Goal: Information Seeking & Learning: Learn about a topic

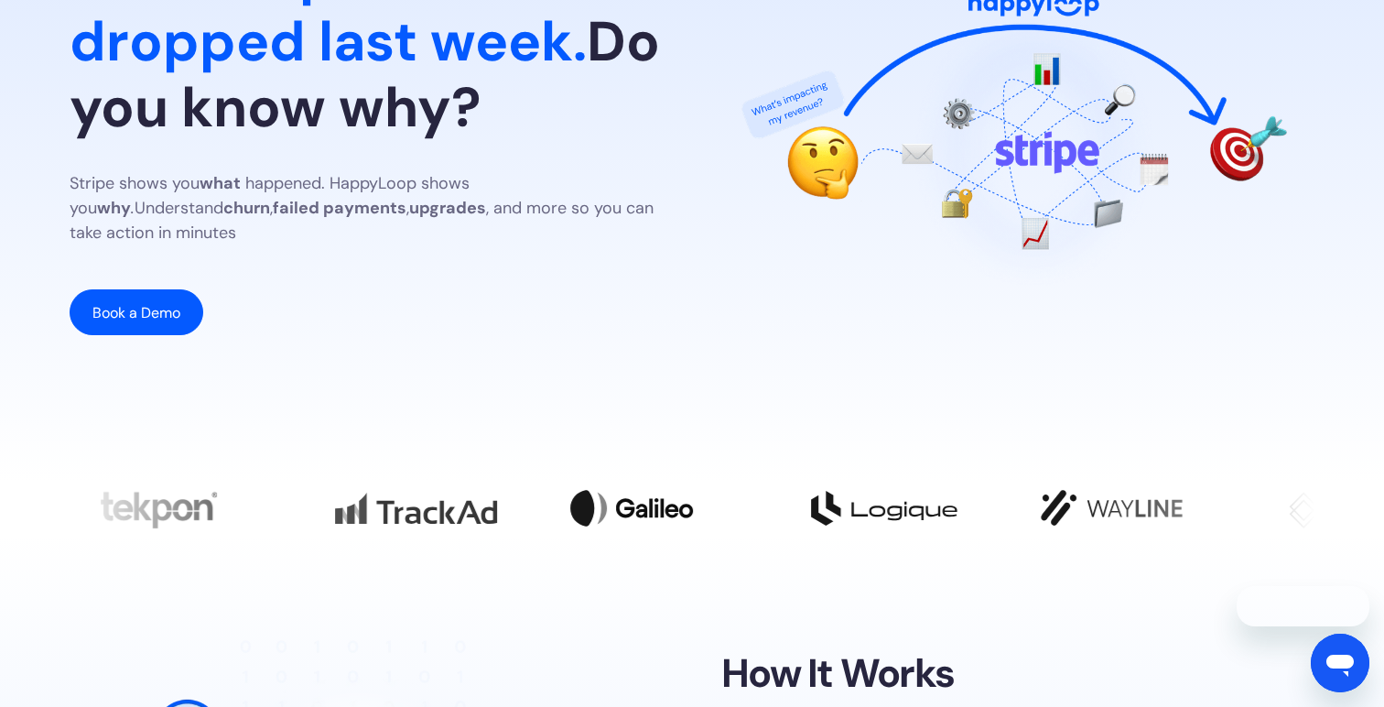
click at [646, 260] on div "Stripe shows you what happened. HappyLoop shows you why . Understand churn , fa…" at bounding box center [366, 253] width 593 height 164
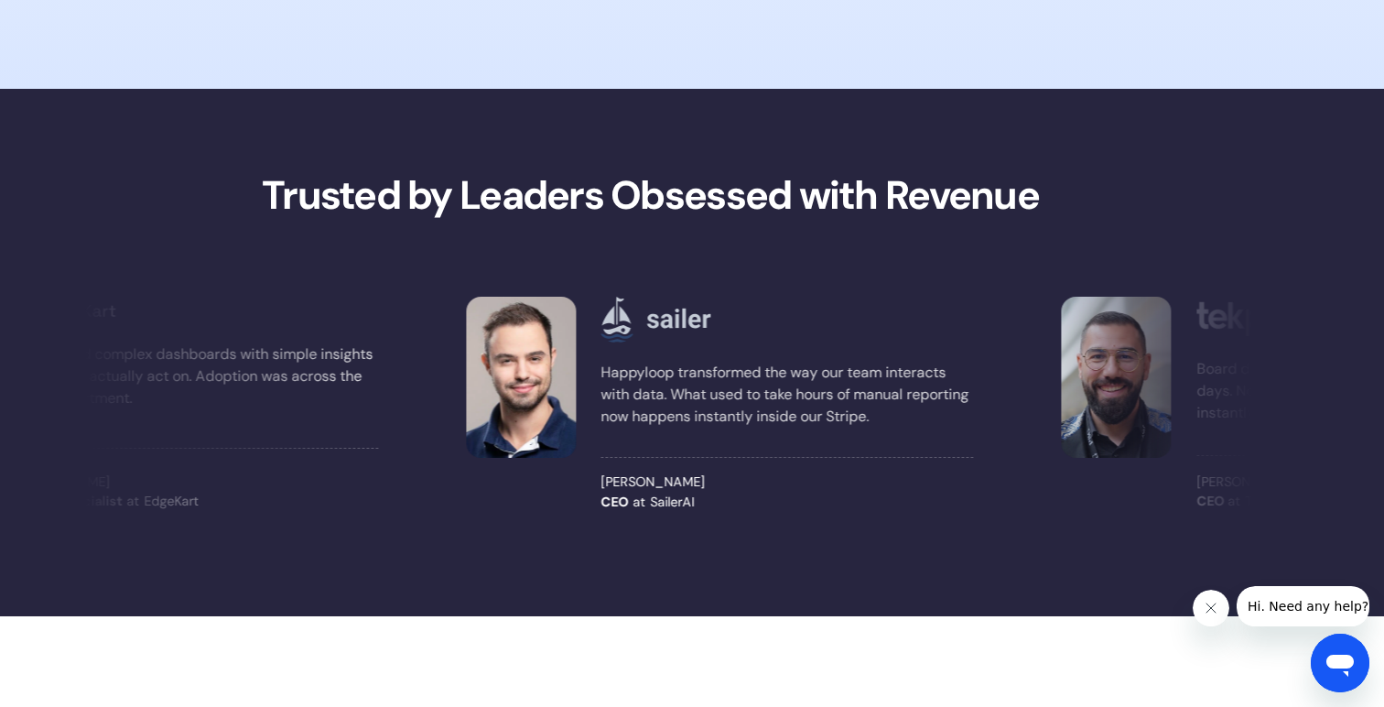
scroll to position [1589, 0]
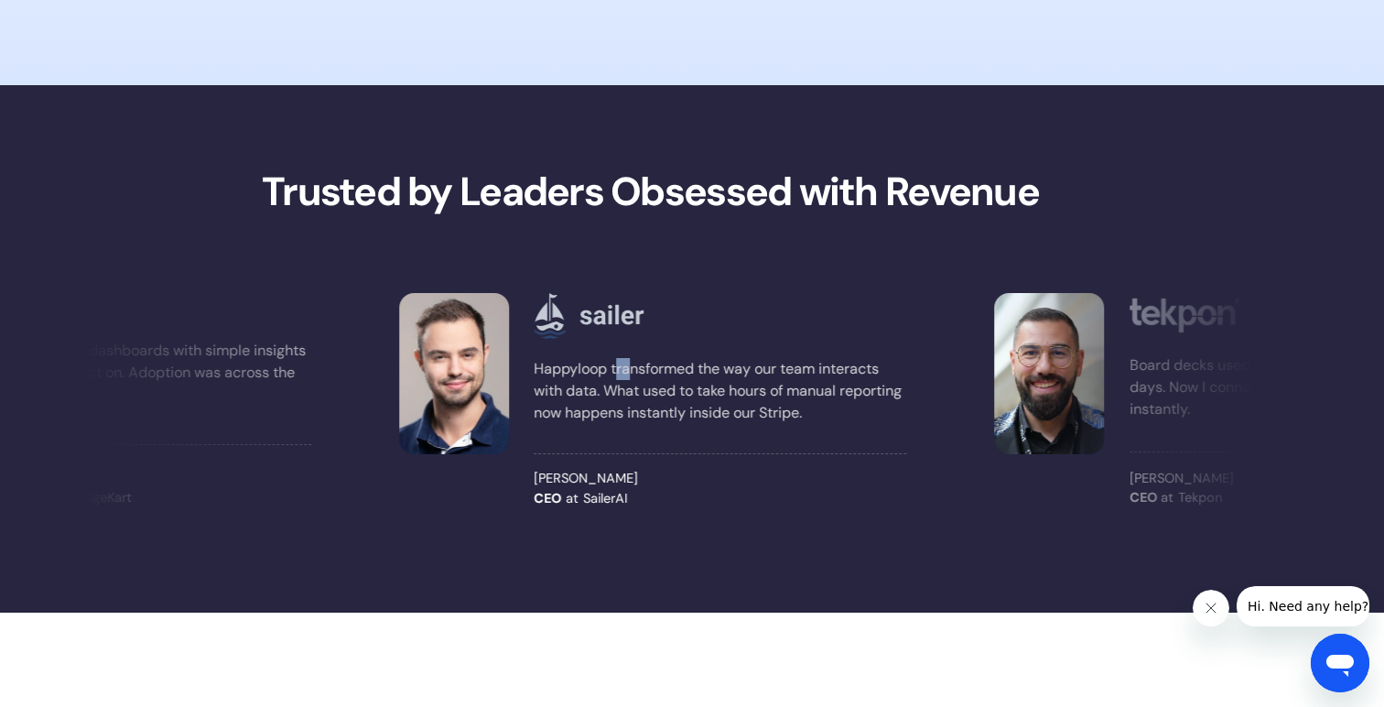
drag, startPoint x: 668, startPoint y: 359, endPoint x: 631, endPoint y: 364, distance: 37.9
click at [631, 364] on p "Happyloop transformed the way our team interacts with data. What used to take h…" at bounding box center [720, 391] width 372 height 66
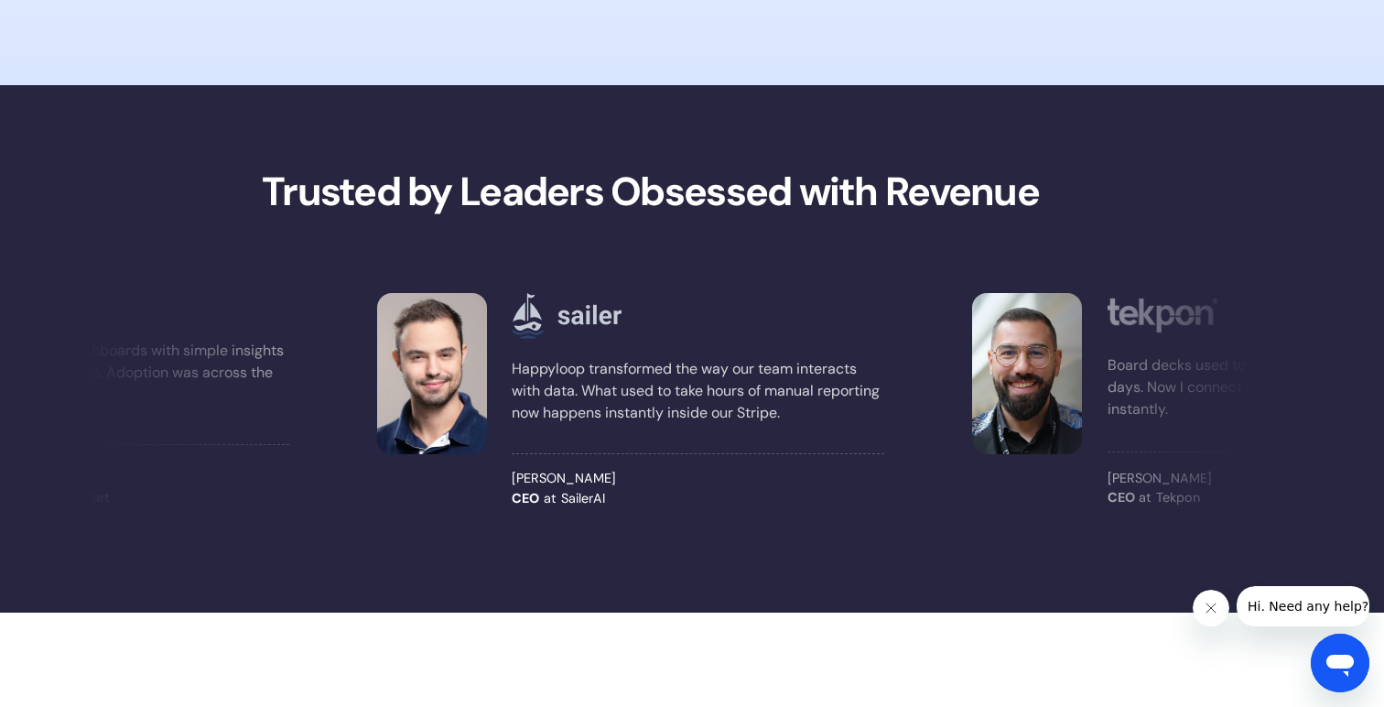
click at [710, 462] on div "Happyloop transformed the way our team interacts with data. What used to take h…" at bounding box center [698, 400] width 372 height 215
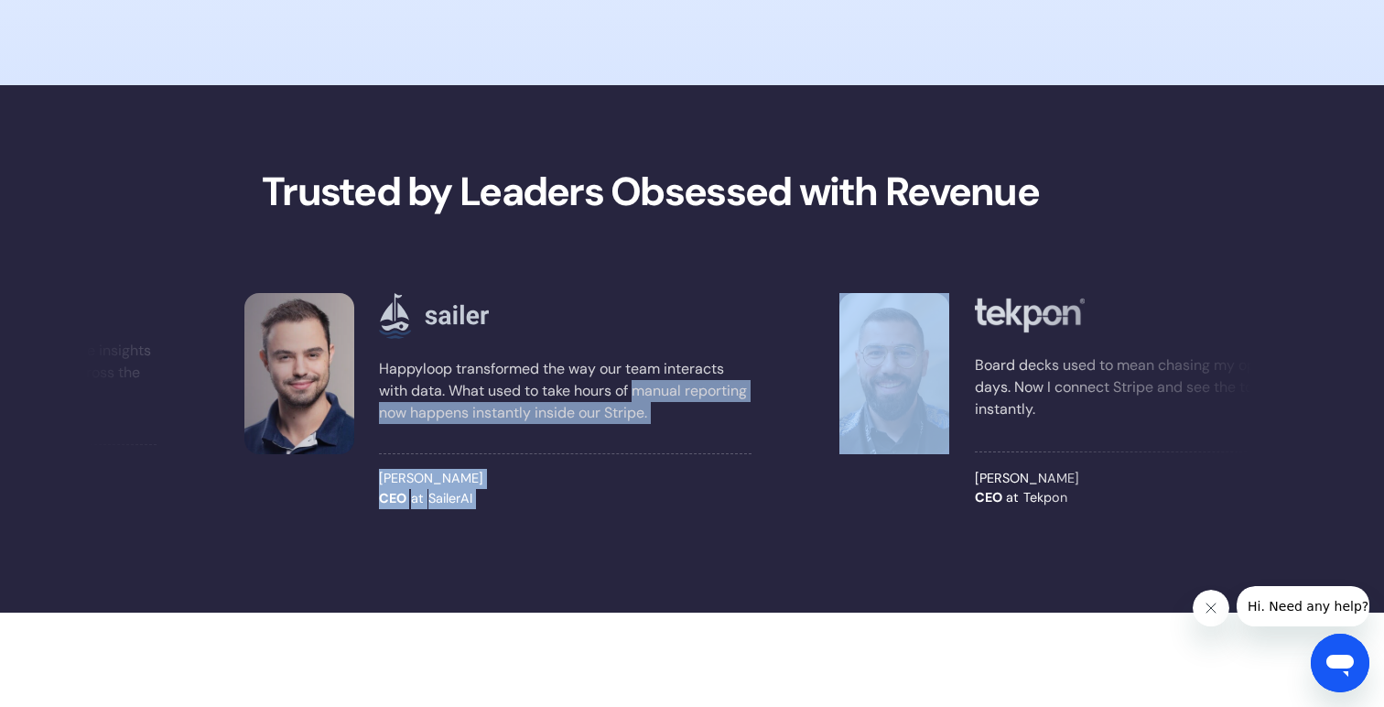
drag, startPoint x: 654, startPoint y: 384, endPoint x: 950, endPoint y: 381, distance: 295.6
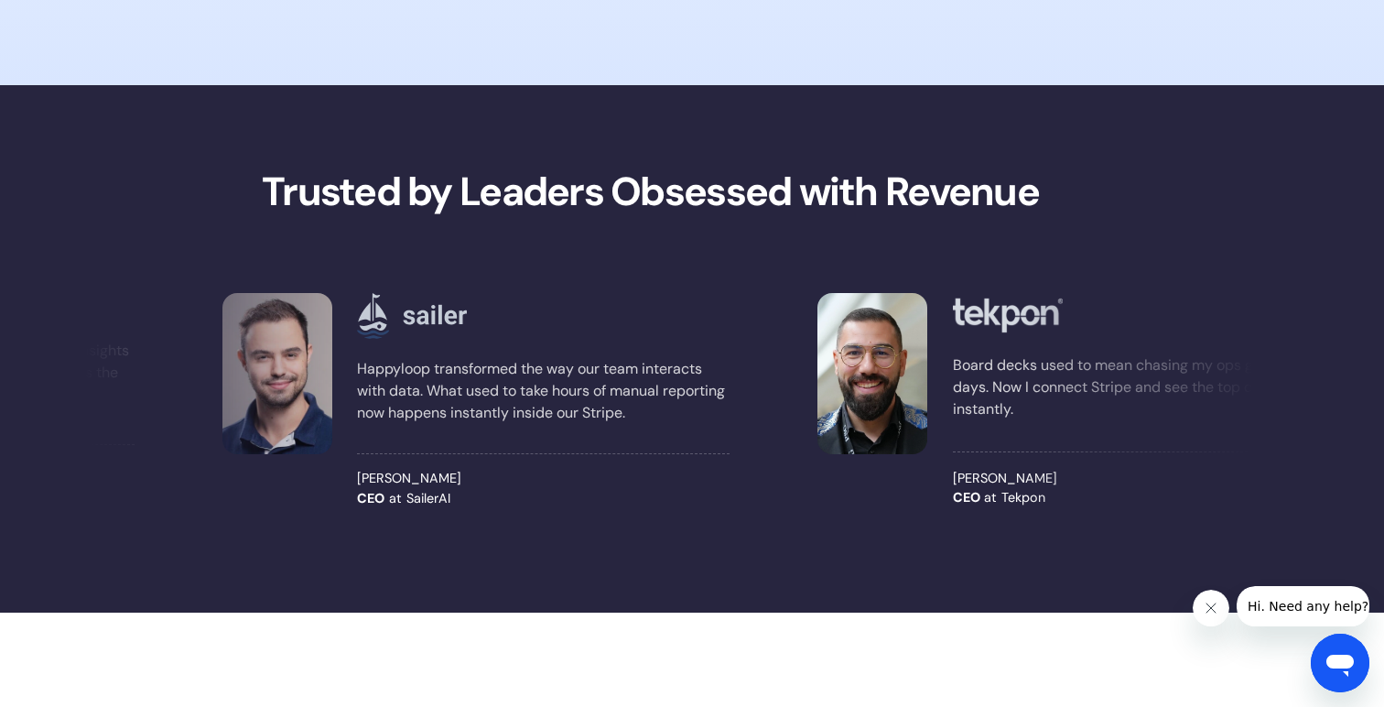
click at [998, 508] on div "We replaced complex dashboards with simple insights our revenue actually act on…" at bounding box center [693, 400] width 1246 height 244
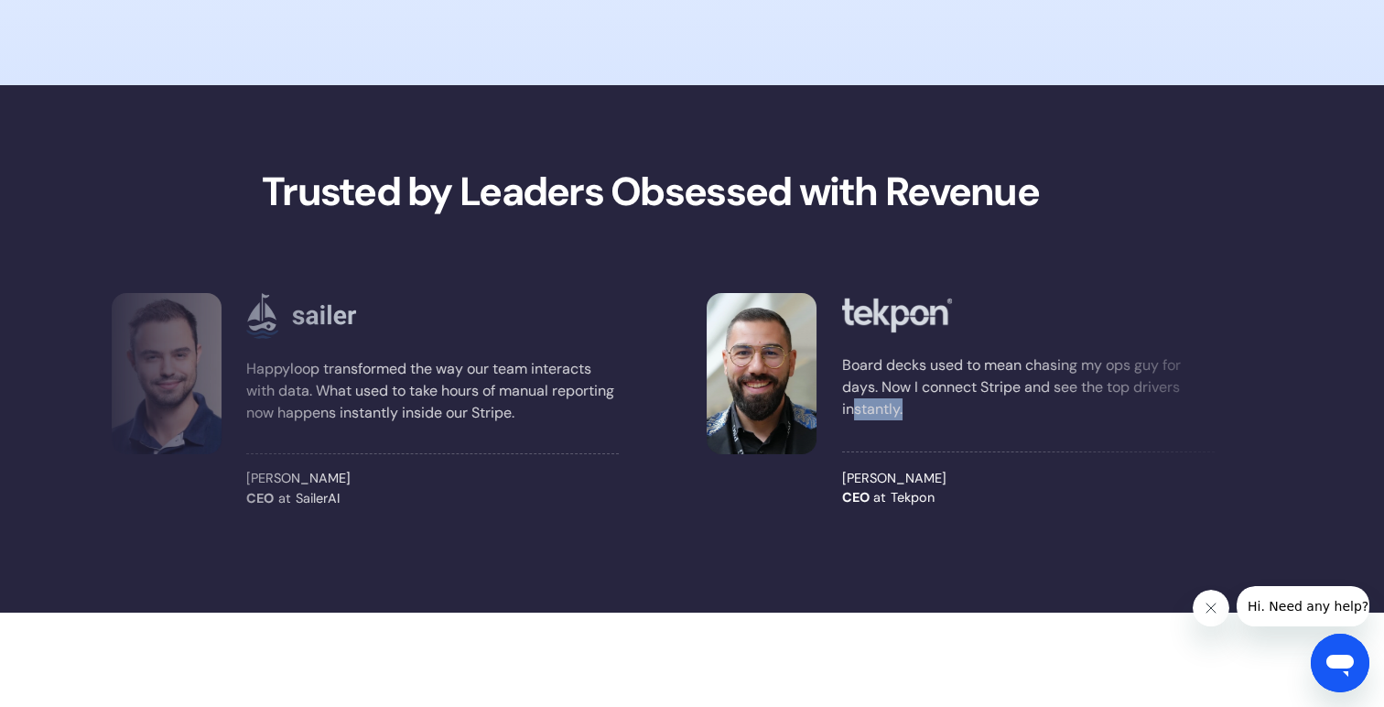
drag, startPoint x: 943, startPoint y: 421, endPoint x: 849, endPoint y: 406, distance: 94.5
click at [849, 406] on div "Board decks used to mean chasing my ops guy for days. Now I connect Stripe and …" at bounding box center [1027, 364] width 372 height 142
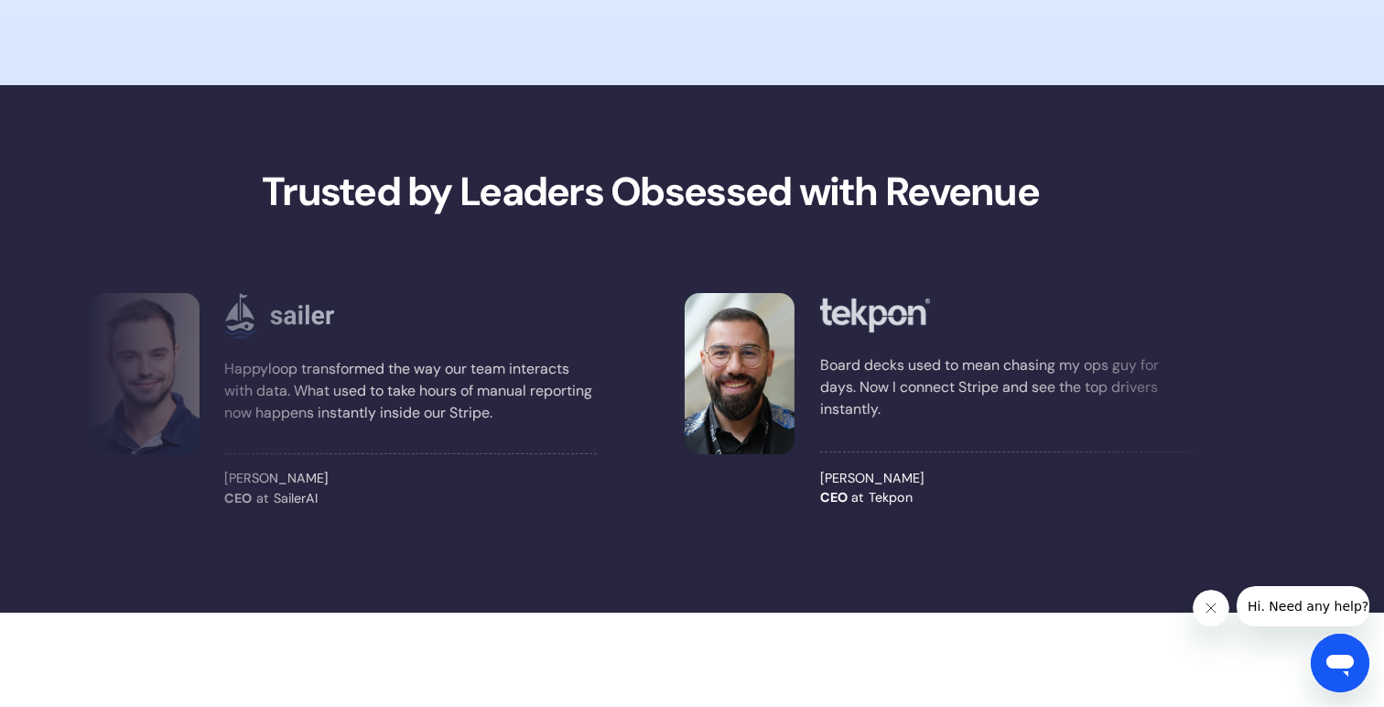
click at [925, 260] on div "We replaced complex dashboards with simple insights our revenue actually act on…" at bounding box center [693, 400] width 1246 height 369
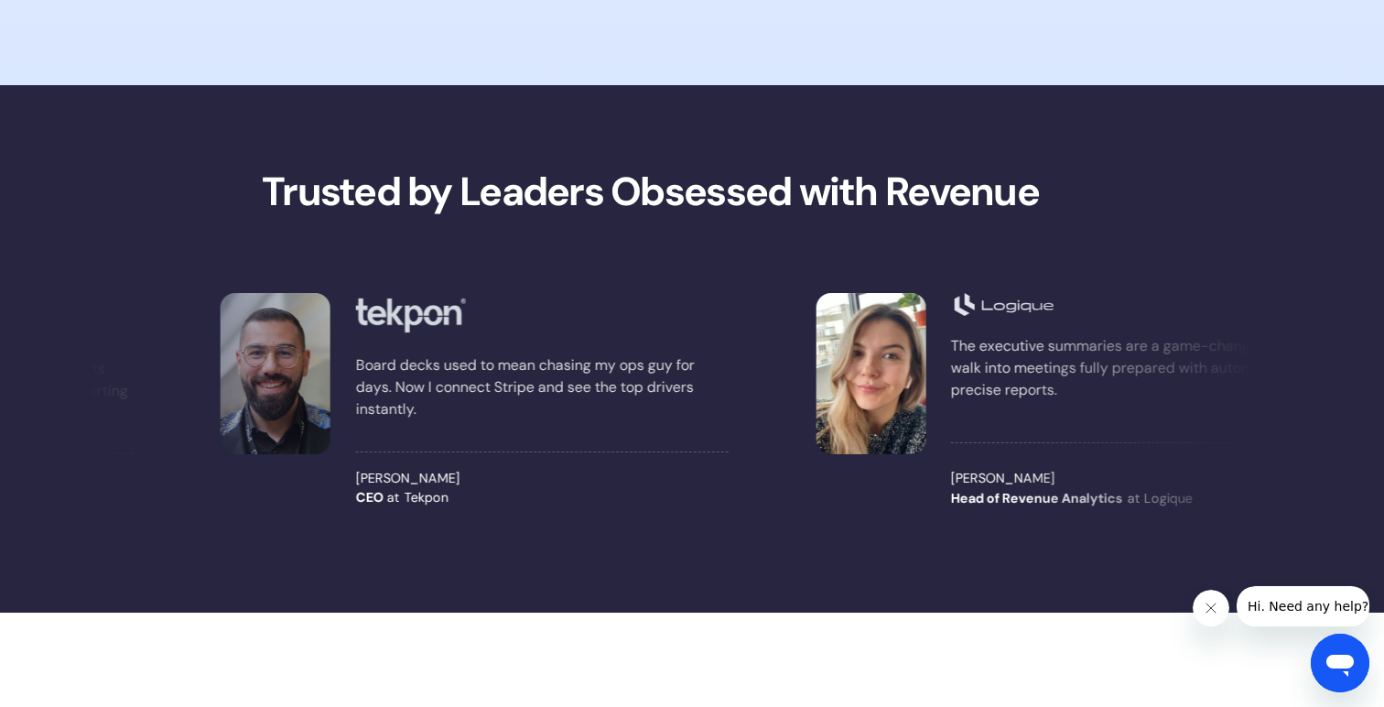
click at [1214, 610] on icon "Cerrar mensaje de la compañía" at bounding box center [1210, 607] width 15 height 15
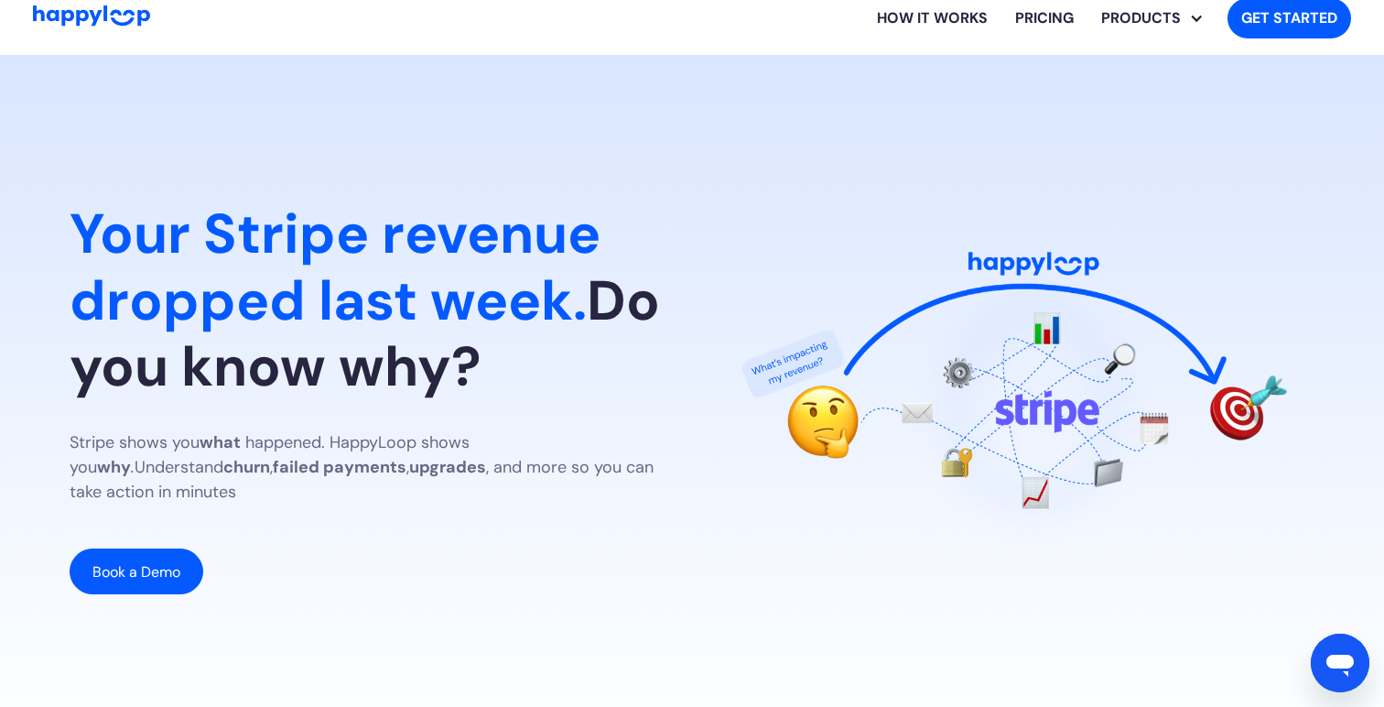
scroll to position [23, 0]
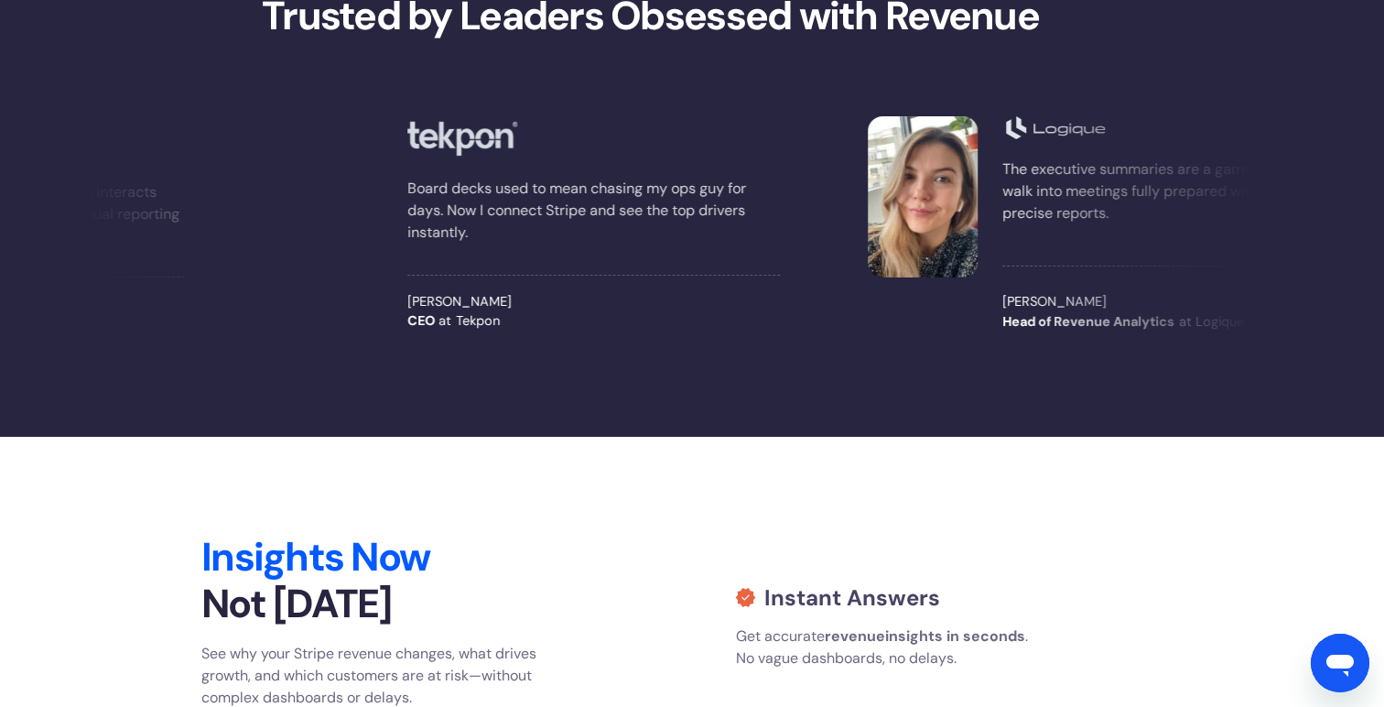
scroll to position [1634, 0]
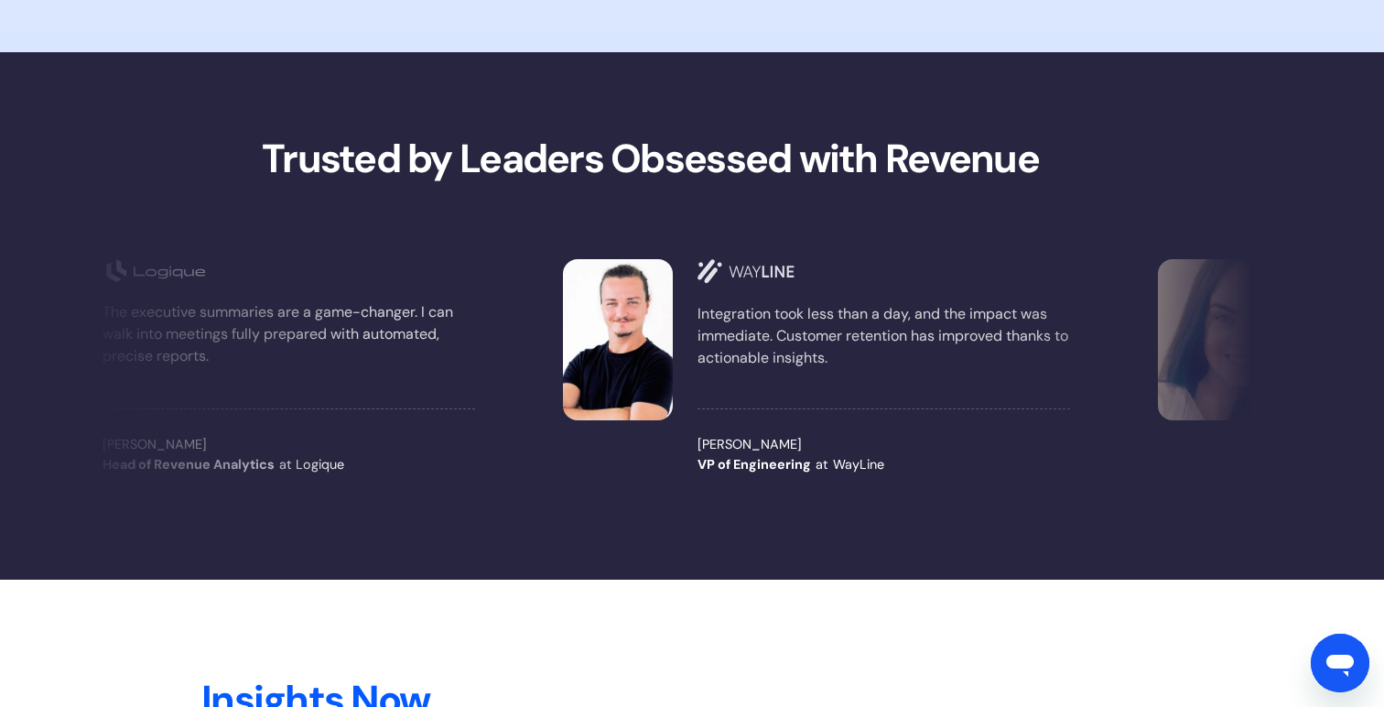
drag, startPoint x: 957, startPoint y: 351, endPoint x: 968, endPoint y: 388, distance: 38.2
click at [968, 388] on div "Integration took less than a day, and the impact was immediate. Customer retent…" at bounding box center [882, 366] width 372 height 215
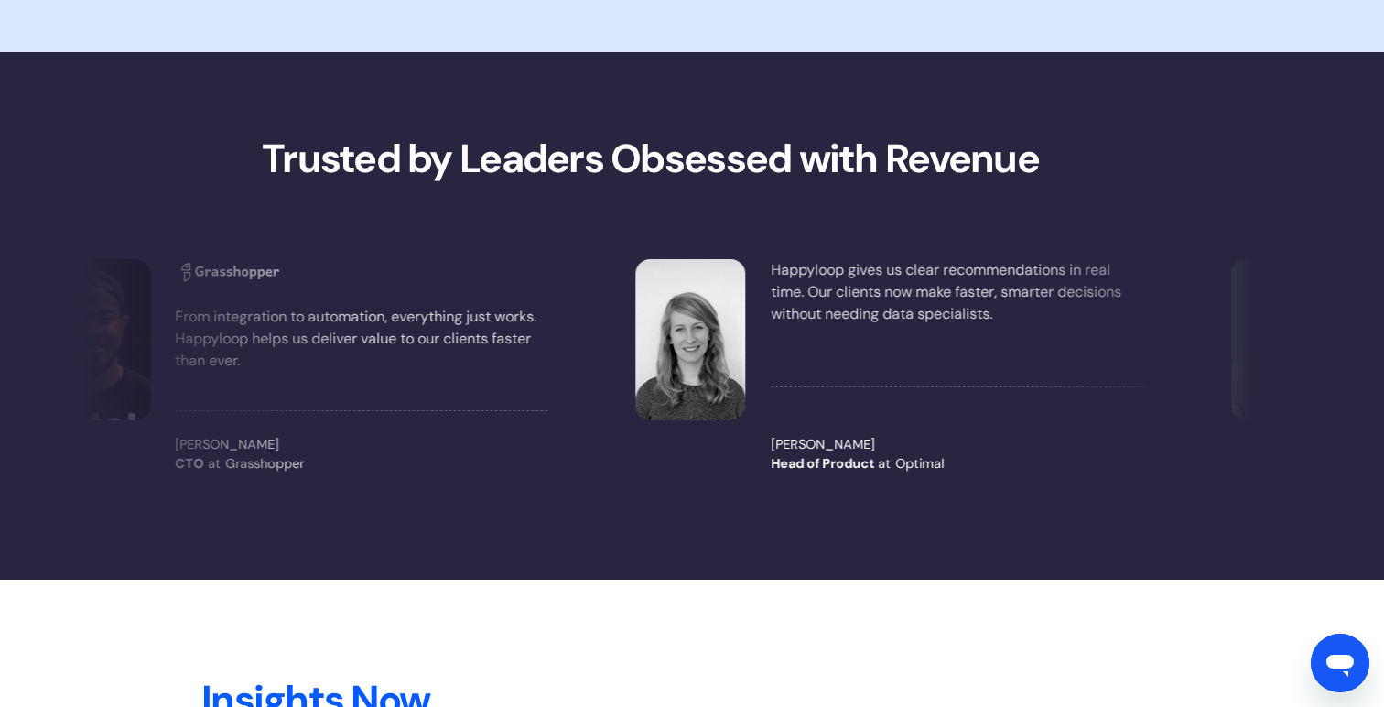
click at [869, 389] on div "Happyloop gives us clear recommendations in real time. Our clients now make fas…" at bounding box center [956, 366] width 372 height 215
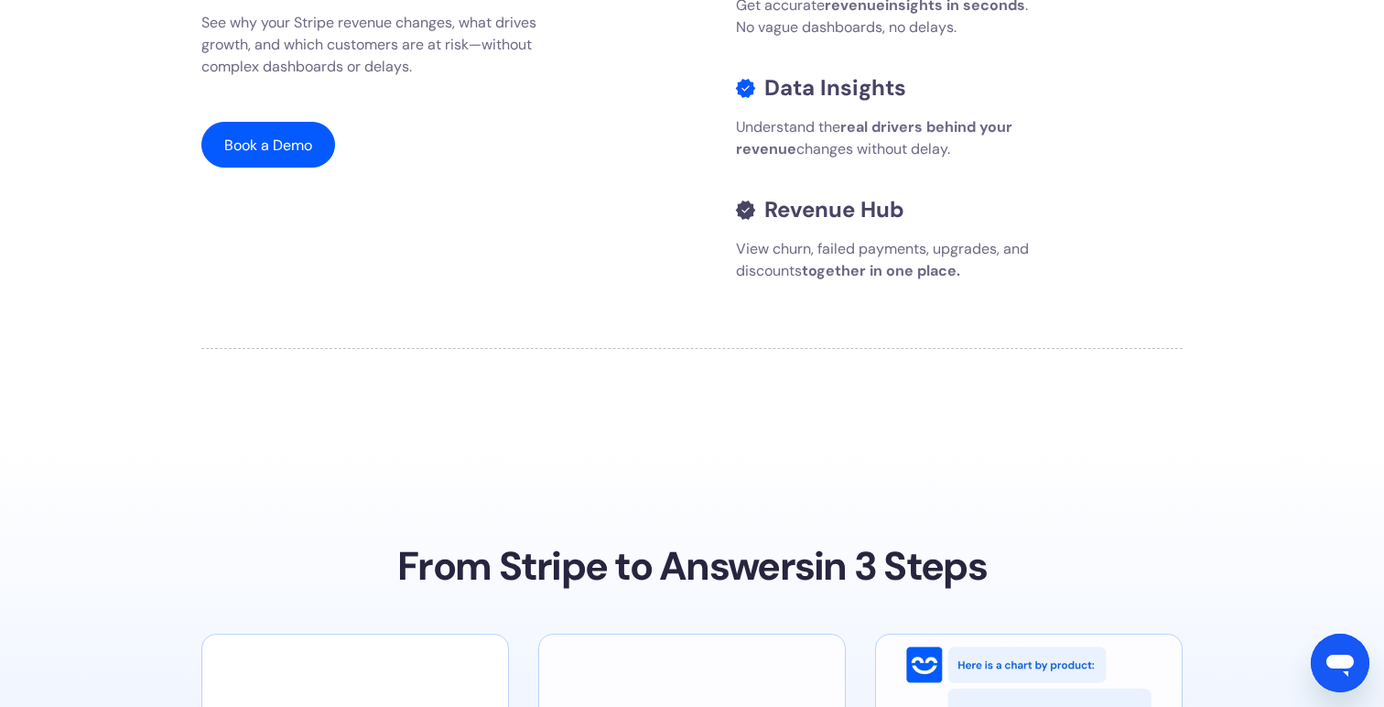
scroll to position [2234, 0]
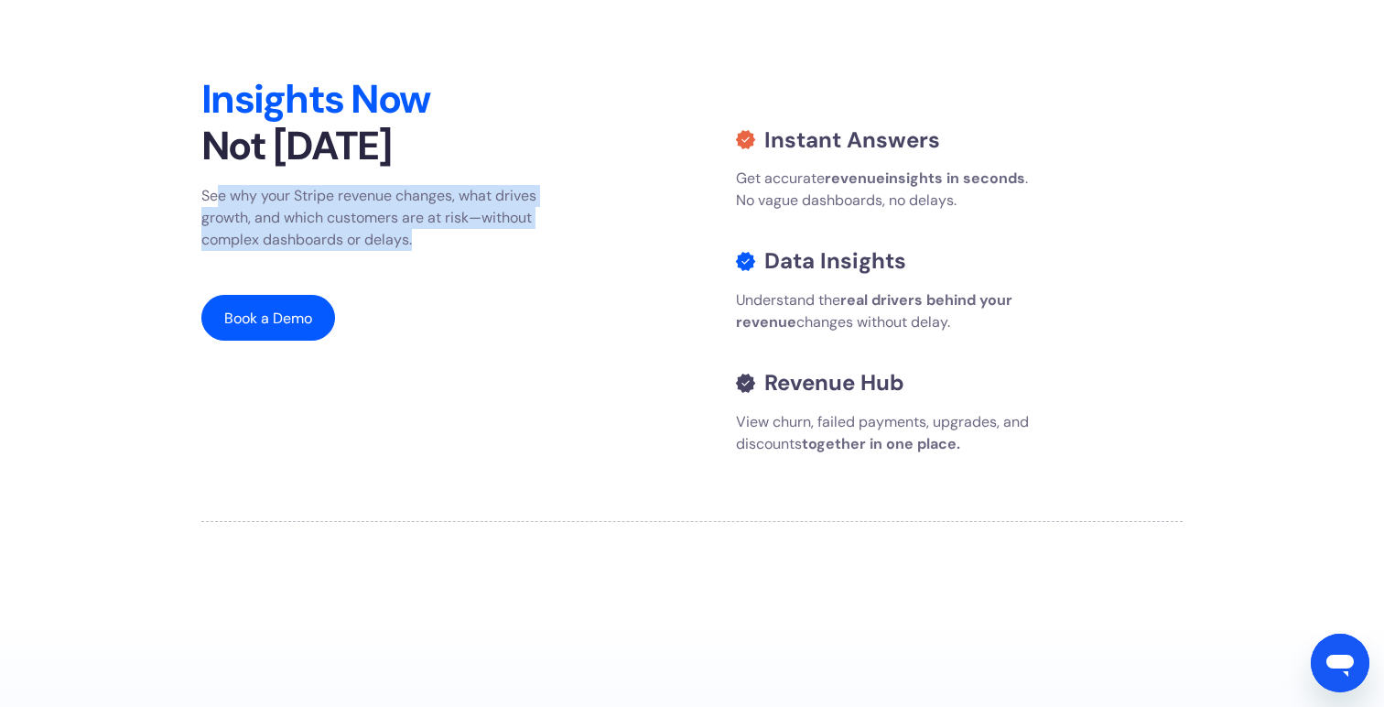
drag, startPoint x: 436, startPoint y: 244, endPoint x: 214, endPoint y: 191, distance: 227.8
click at [214, 191] on p "See why your Stripe revenue changes, what drives growth, and which customers ar…" at bounding box center [372, 218] width 342 height 66
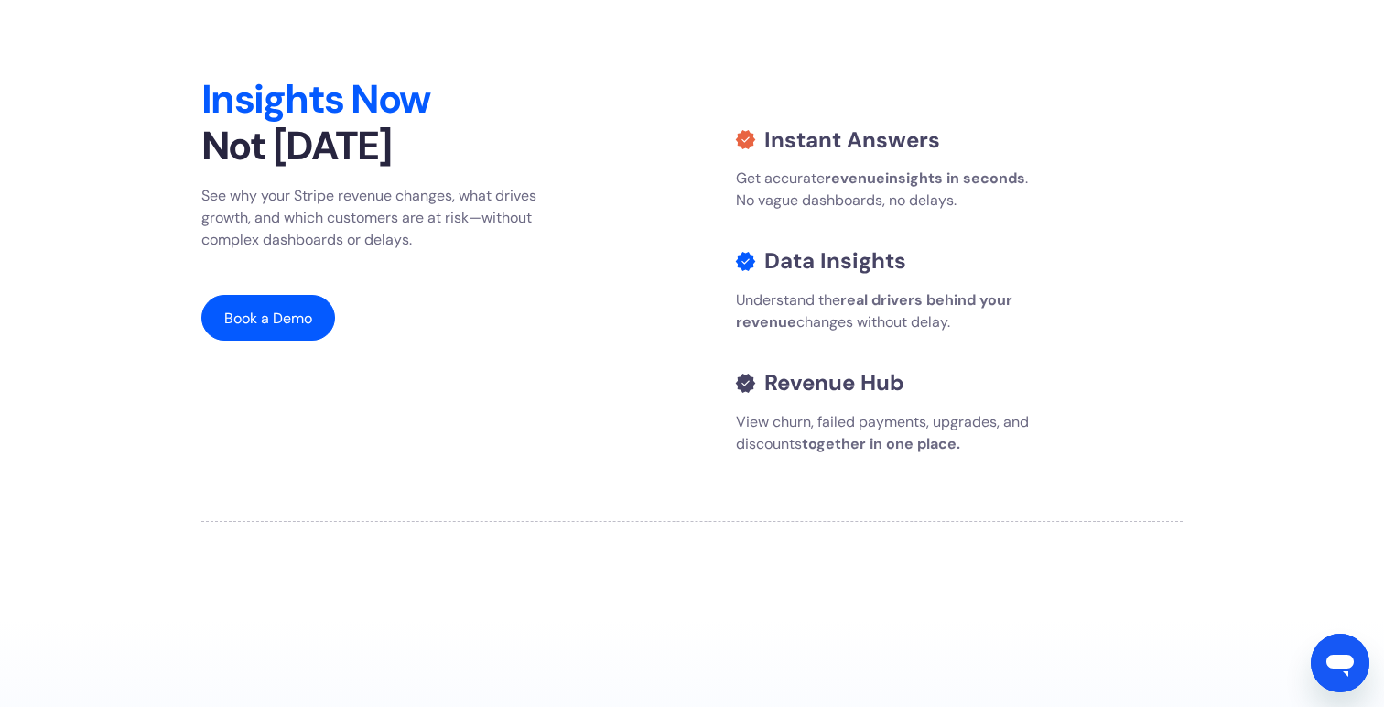
click at [448, 299] on div "Insights Now Not in 6 Months See why your Stripe revenue changes, what drives g…" at bounding box center [424, 273] width 447 height 394
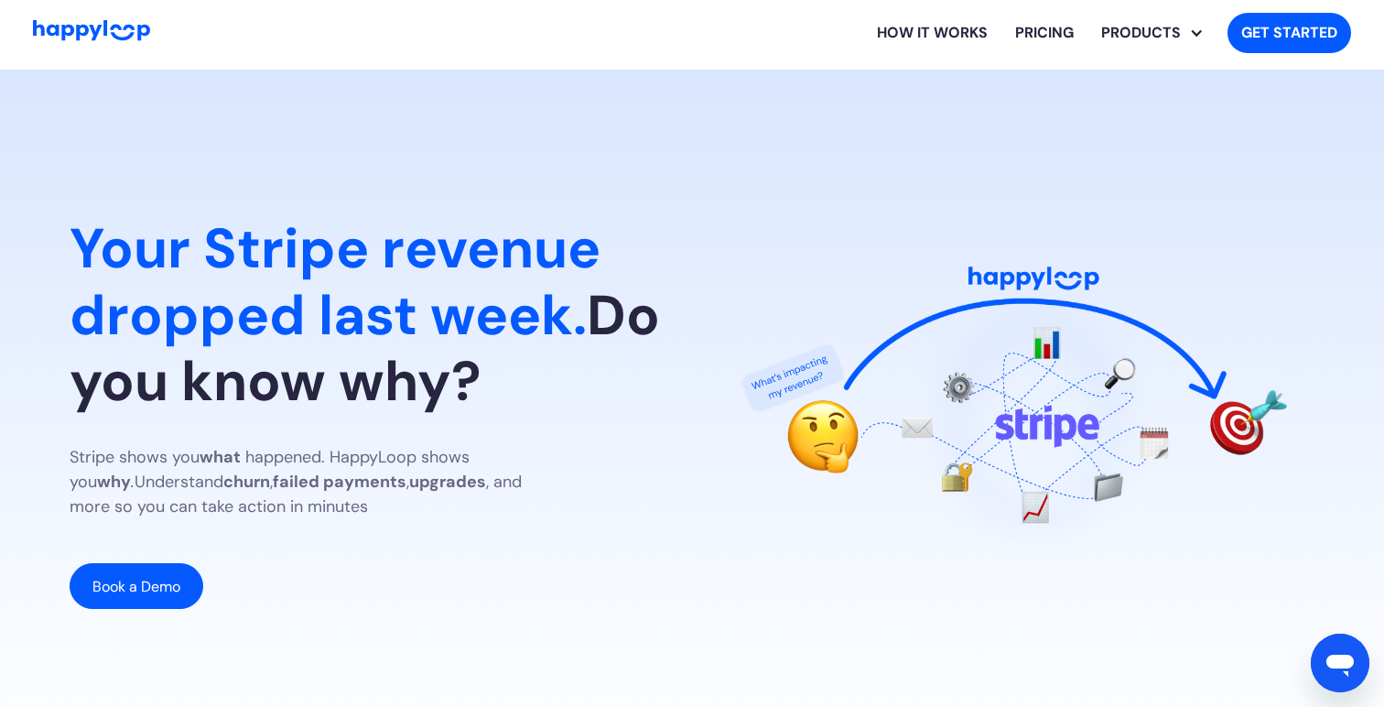
scroll to position [0, 0]
